Goal: Transaction & Acquisition: Purchase product/service

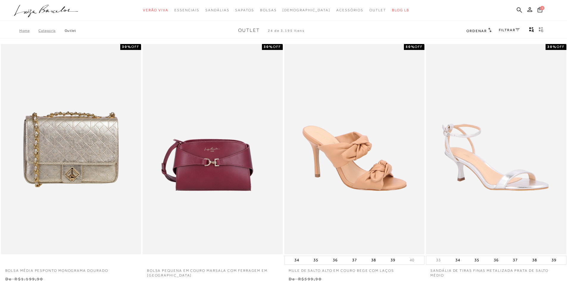
click at [516, 31] on link "FILTRAR" at bounding box center [509, 30] width 21 height 4
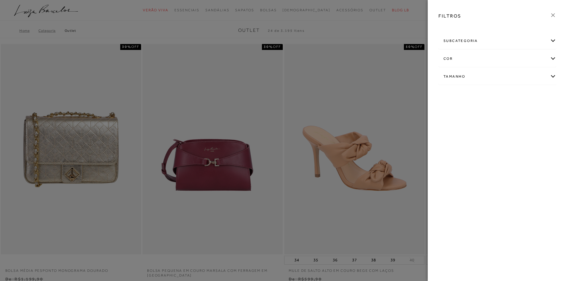
click at [550, 44] on div "subcategoria" at bounding box center [497, 41] width 117 height 16
click at [453, 57] on span "Bolsas" at bounding box center [449, 57] width 11 height 4
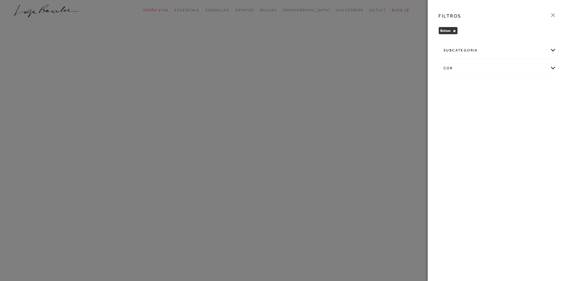
click at [345, 31] on div at bounding box center [283, 140] width 567 height 281
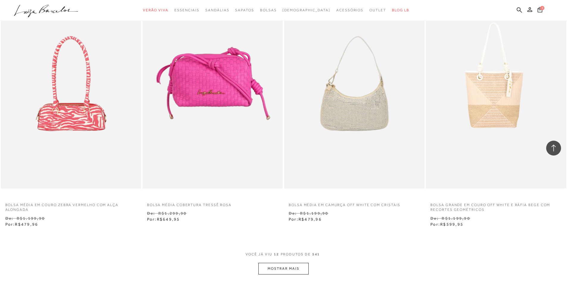
scroll to position [715, 0]
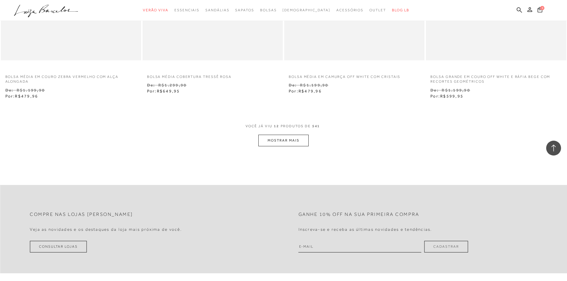
click at [309, 139] on div "VOCê JÁ VIU 12 PRODUTOS DE 541 MOSTRAR MAIS" at bounding box center [283, 135] width 567 height 23
click at [294, 143] on button "MOSTRAR MAIS" at bounding box center [283, 141] width 50 height 12
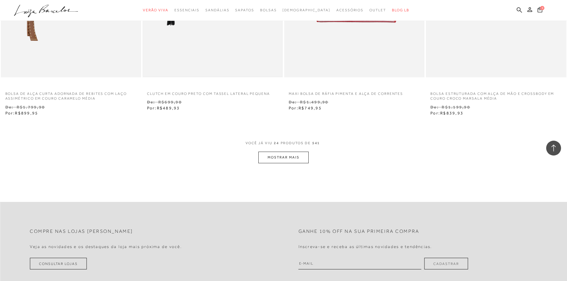
scroll to position [1548, 0]
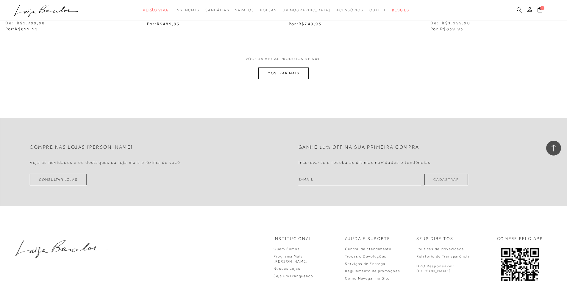
click at [271, 67] on div "VOCê JÁ VIU 24 PRODUTOS DE 541" at bounding box center [284, 62] width 76 height 11
click at [272, 76] on button "MOSTRAR MAIS" at bounding box center [283, 74] width 50 height 12
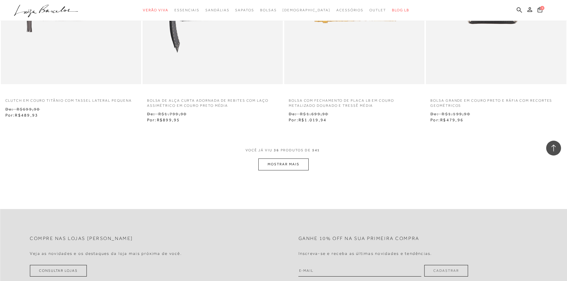
scroll to position [2293, 0]
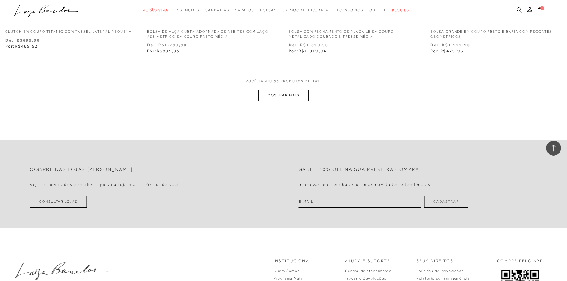
click at [283, 95] on button "MOSTRAR MAIS" at bounding box center [283, 96] width 50 height 12
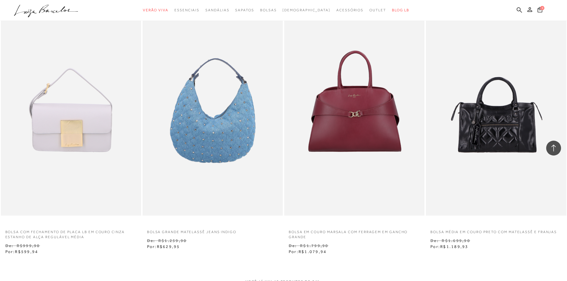
scroll to position [2948, 0]
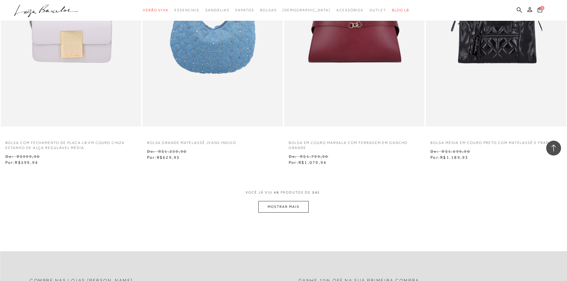
click at [278, 208] on button "MOSTRAR MAIS" at bounding box center [283, 207] width 50 height 12
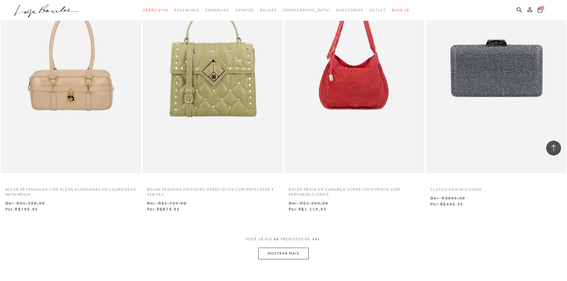
scroll to position [3841, 0]
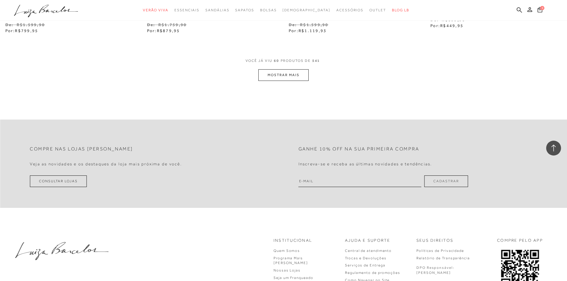
click at [272, 77] on button "MOSTRAR MAIS" at bounding box center [283, 75] width 50 height 12
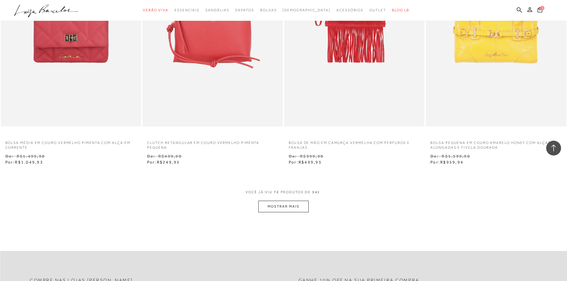
scroll to position [4586, 0]
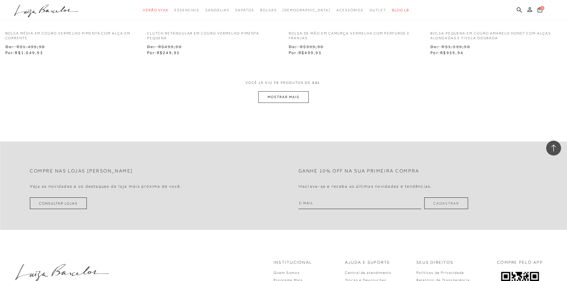
click at [275, 99] on button "MOSTRAR MAIS" at bounding box center [283, 97] width 50 height 12
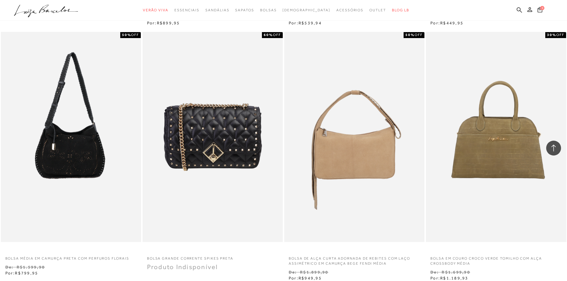
scroll to position [5300, 0]
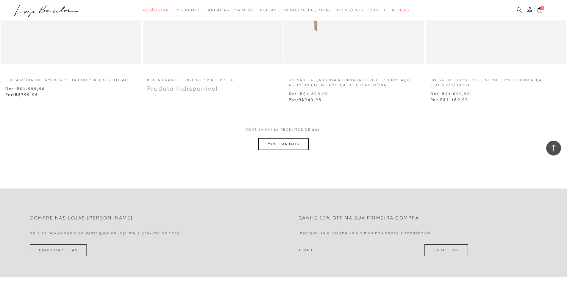
click at [281, 139] on button "MOSTRAR MAIS" at bounding box center [283, 144] width 50 height 12
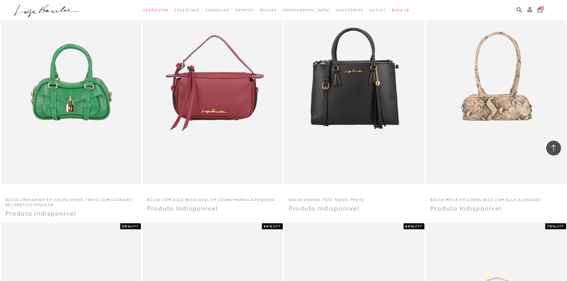
scroll to position [5687, 0]
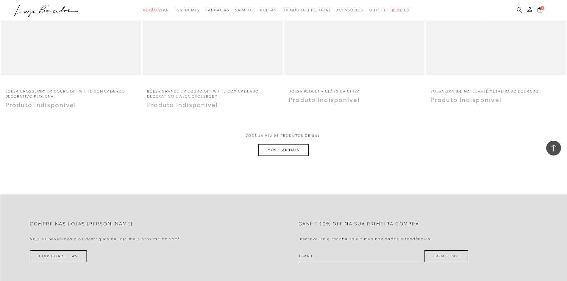
click at [278, 152] on button "MOSTRAR MAIS" at bounding box center [283, 150] width 50 height 12
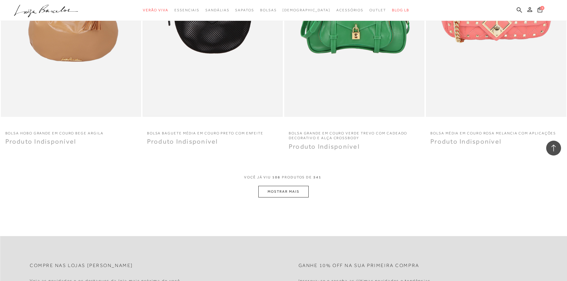
scroll to position [6819, 0]
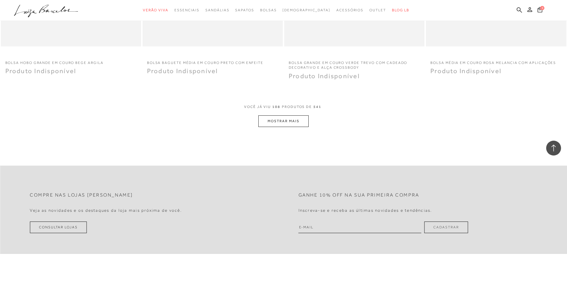
click at [275, 124] on button "MOSTRAR MAIS" at bounding box center [283, 122] width 50 height 12
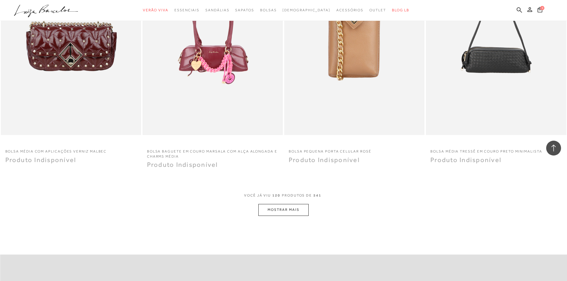
scroll to position [7623, 0]
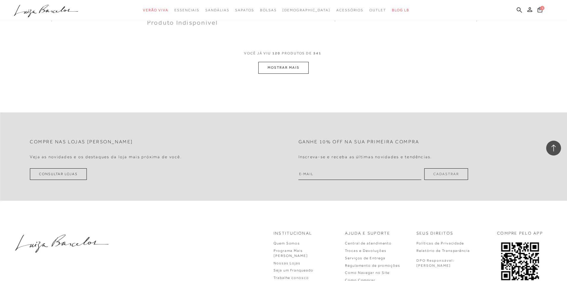
click at [280, 70] on button "MOSTRAR MAIS" at bounding box center [283, 68] width 50 height 12
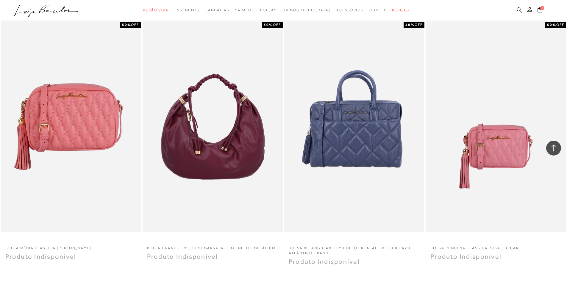
scroll to position [8308, 0]
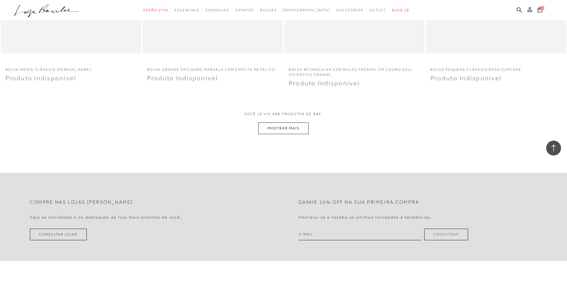
click at [300, 130] on button "MOSTRAR MAIS" at bounding box center [283, 129] width 50 height 12
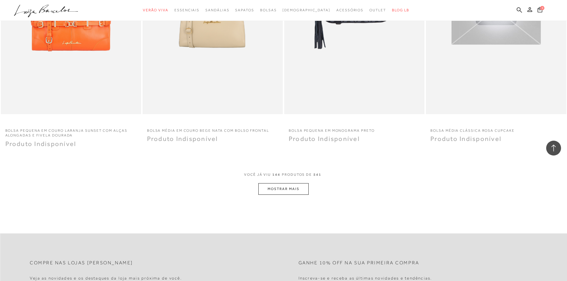
scroll to position [8993, 0]
click at [279, 190] on button "MOSTRAR MAIS" at bounding box center [283, 189] width 50 height 12
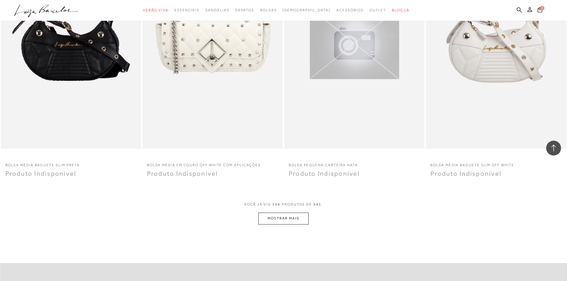
scroll to position [9737, 0]
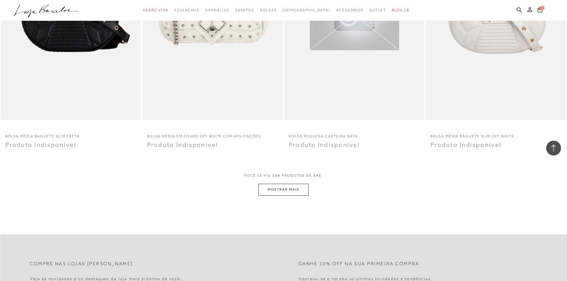
click at [276, 191] on button "MOSTRAR MAIS" at bounding box center [283, 190] width 50 height 12
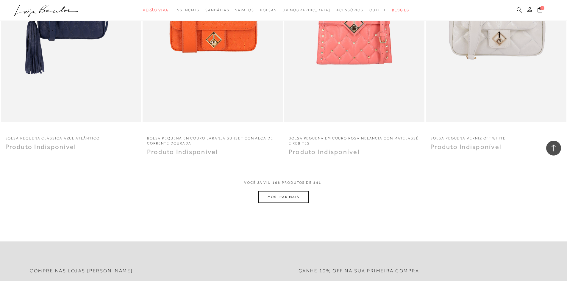
scroll to position [10571, 0]
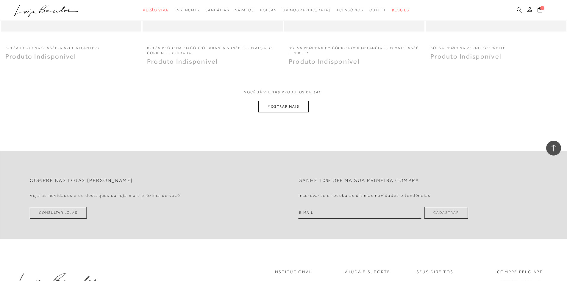
click at [259, 111] on button "MOSTRAR MAIS" at bounding box center [283, 107] width 50 height 12
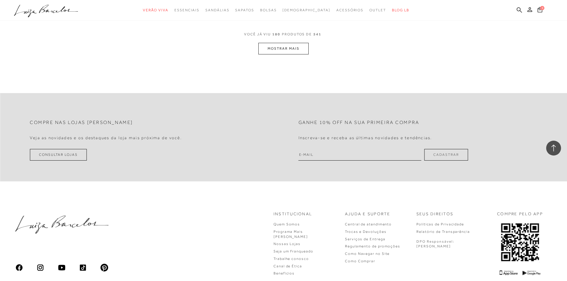
scroll to position [11375, 0]
click at [278, 49] on button "MOSTRAR MAIS" at bounding box center [283, 48] width 50 height 12
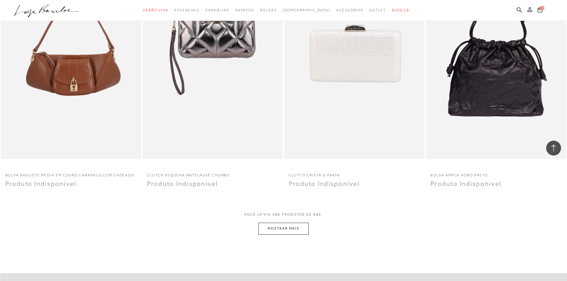
scroll to position [11911, 0]
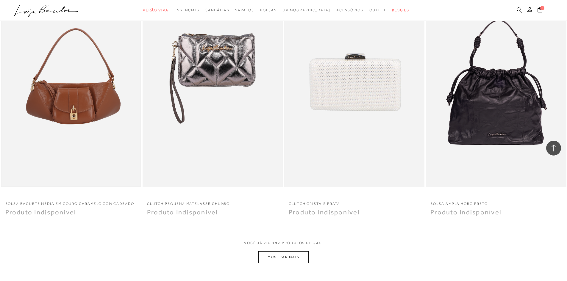
click at [61, 92] on img at bounding box center [70, 82] width 139 height 209
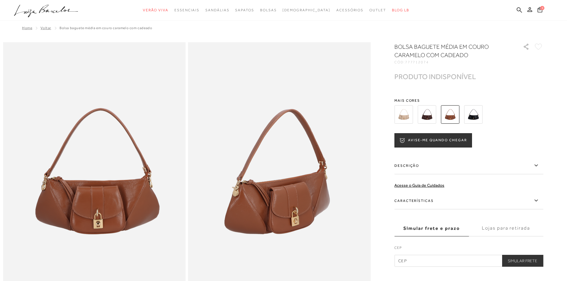
click at [407, 117] on img at bounding box center [404, 114] width 18 height 18
